Goal: Information Seeking & Learning: Learn about a topic

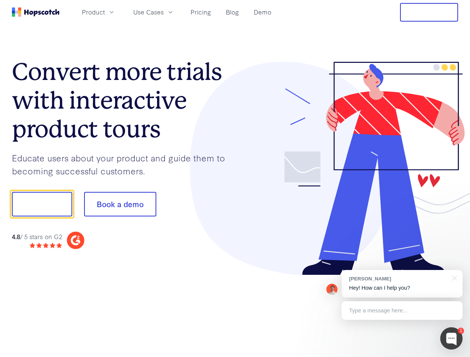
click at [235, 179] on div at bounding box center [346, 169] width 223 height 214
click at [105, 12] on span "Product" at bounding box center [93, 11] width 23 height 9
click at [164, 12] on span "Use Cases" at bounding box center [148, 11] width 31 height 9
click at [429, 12] on button "Free Trial" at bounding box center [429, 12] width 58 height 19
click at [42, 204] on button "Show me!" at bounding box center [42, 204] width 60 height 25
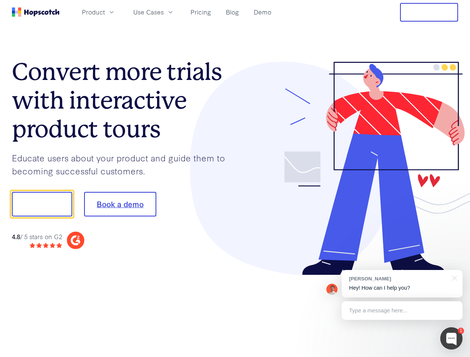
click at [120, 204] on button "Book a demo" at bounding box center [120, 204] width 72 height 25
click at [451, 339] on div at bounding box center [451, 338] width 22 height 22
click at [402, 284] on div "[PERSON_NAME] Hey! How can I help you?" at bounding box center [402, 284] width 121 height 28
click at [453, 278] on div at bounding box center [393, 253] width 140 height 148
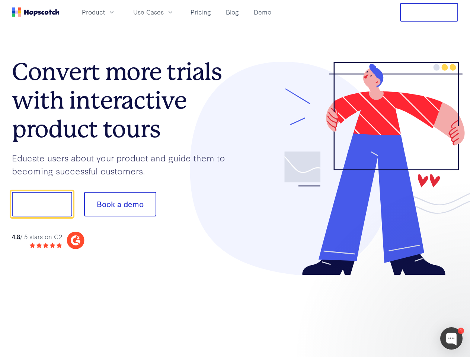
click at [402, 311] on div at bounding box center [393, 253] width 140 height 148
